Goal: Information Seeking & Learning: Learn about a topic

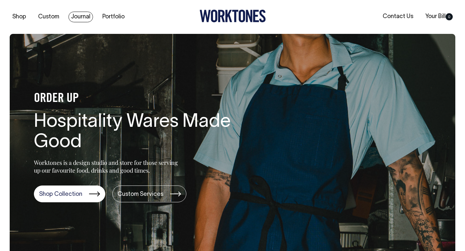
click at [84, 17] on link "Journal" at bounding box center [81, 17] width 25 height 11
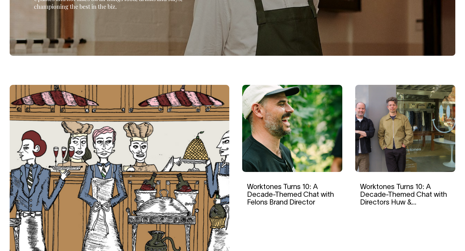
scroll to position [142, 0]
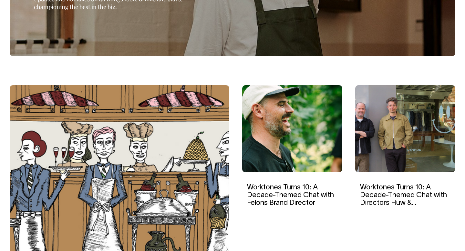
click at [393, 117] on img at bounding box center [406, 128] width 100 height 87
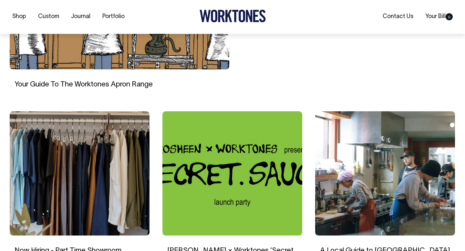
scroll to position [342, 0]
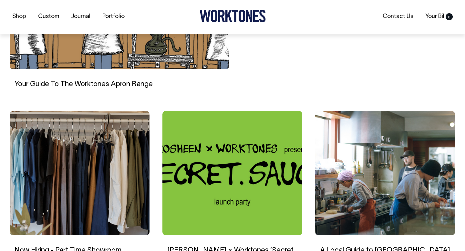
click at [97, 168] on img at bounding box center [80, 173] width 140 height 124
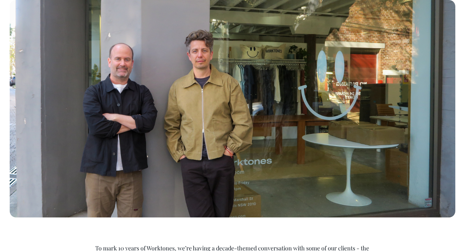
scroll to position [147, 0]
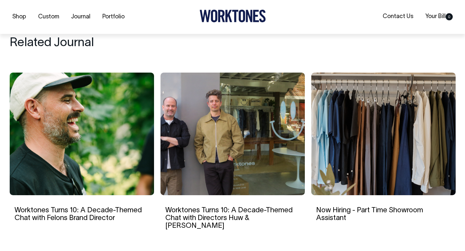
scroll to position [677, 0]
